Goal: Obtain resource: Obtain resource

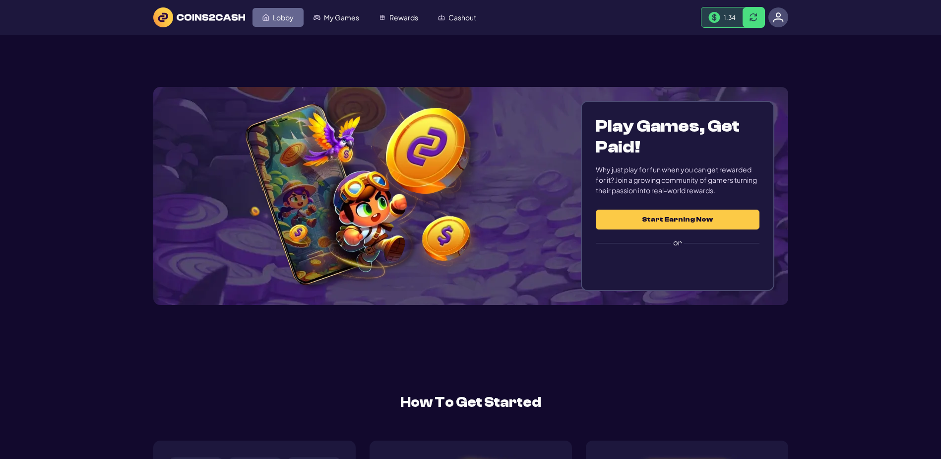
click at [294, 20] on span "Lobby" at bounding box center [283, 17] width 21 height 7
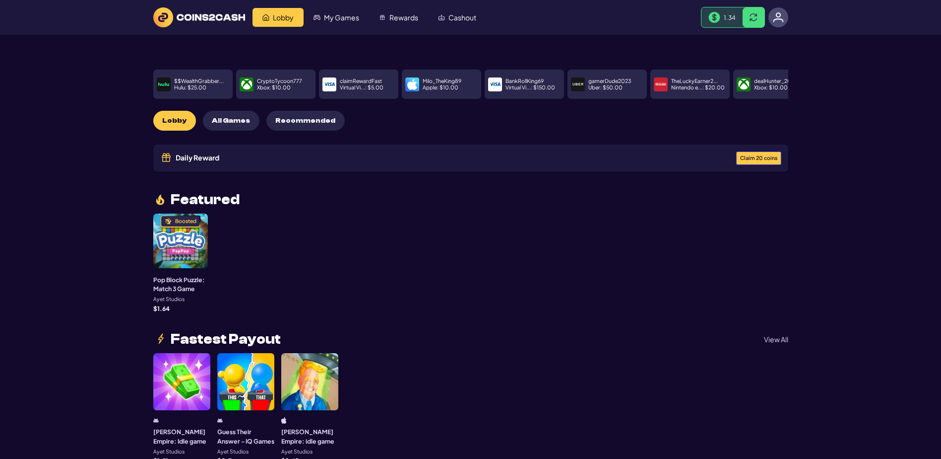
click at [754, 161] on span "Claim 20 coins" at bounding box center [758, 157] width 37 height 5
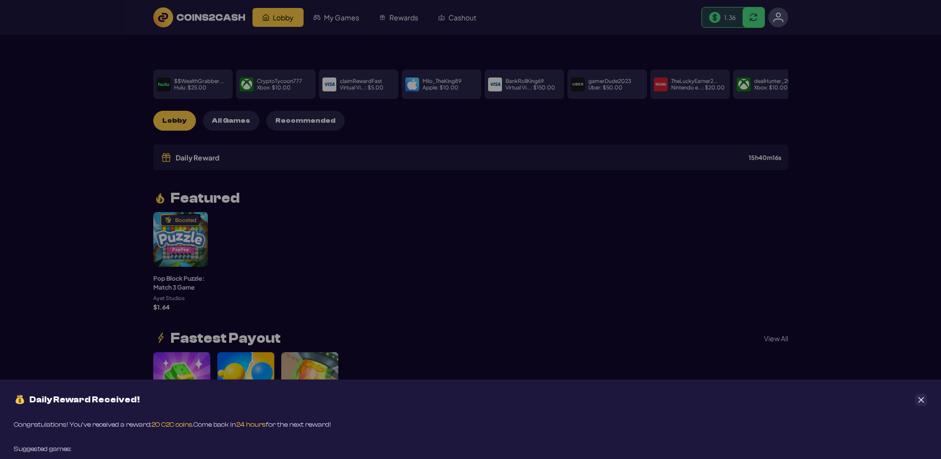
click at [923, 394] on button "Close" at bounding box center [922, 400] width 12 height 12
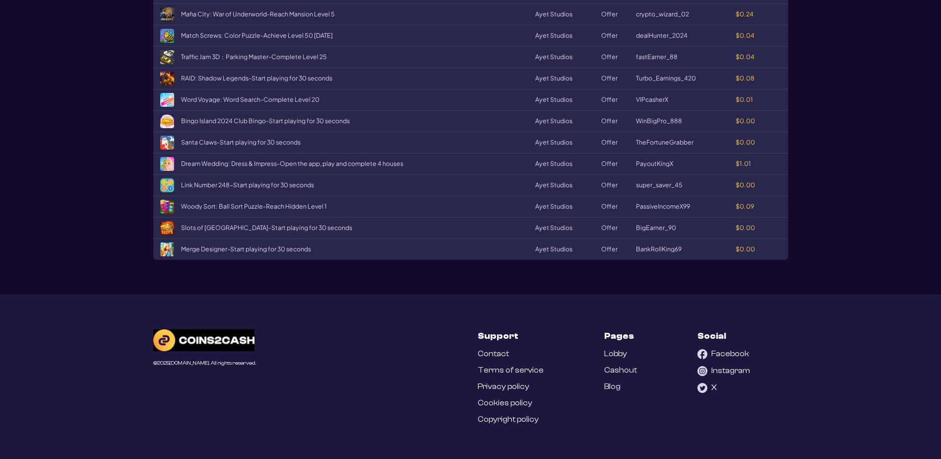
scroll to position [1538, 0]
